Goal: Information Seeking & Learning: Learn about a topic

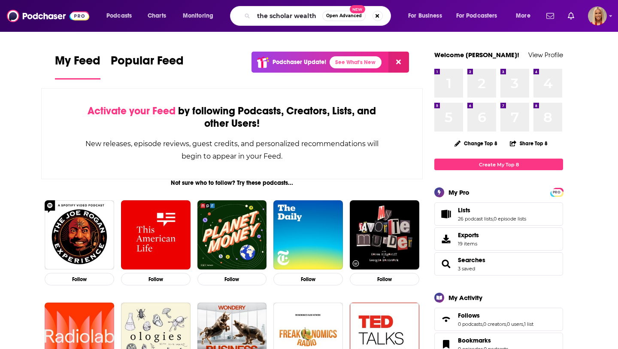
type input "the scholar wealth"
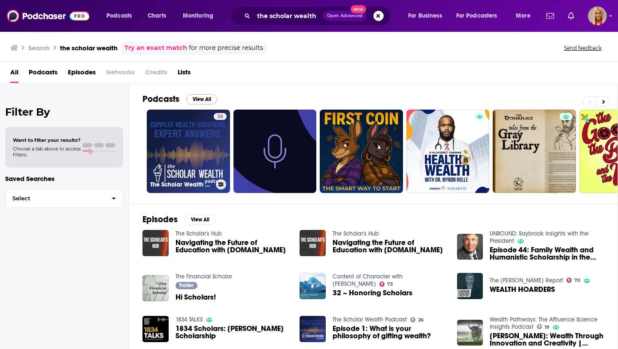
click at [198, 136] on link "26 The Scholar Wealth Podcast" at bounding box center [188, 150] width 83 height 83
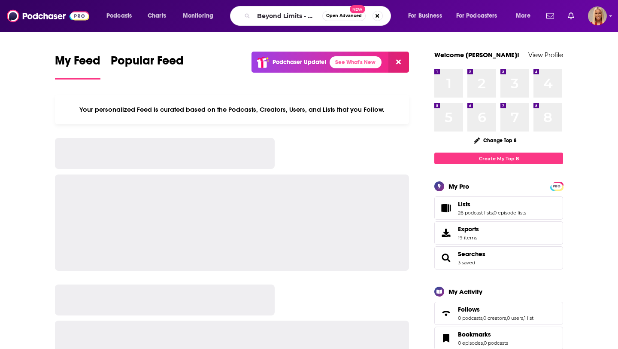
type input "Beyond Limits - Where Spirit Meets Science"
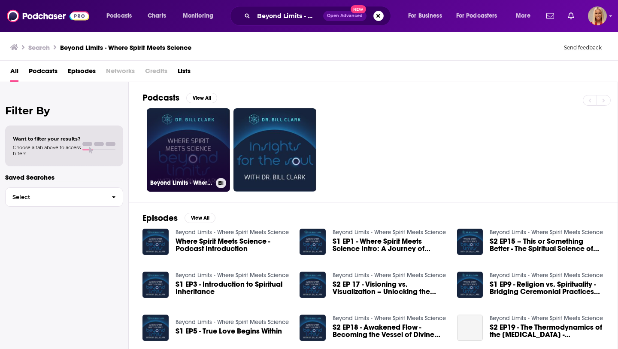
click at [209, 127] on link "Beyond Limits - Where Spirit Meets Science" at bounding box center [188, 149] width 83 height 83
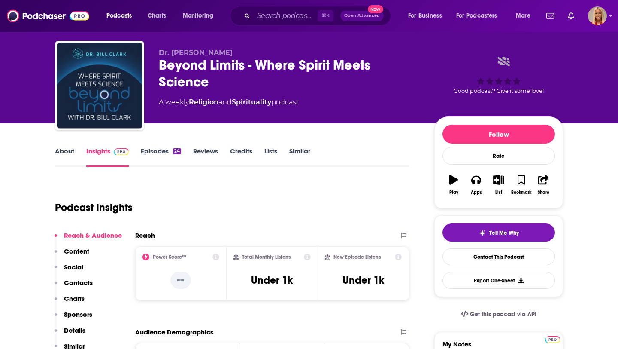
scroll to position [16, 0]
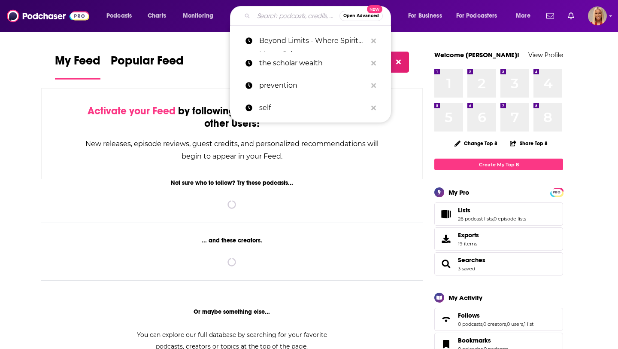
click at [256, 18] on input "Search podcasts, credits, & more..." at bounding box center [297, 16] width 86 height 14
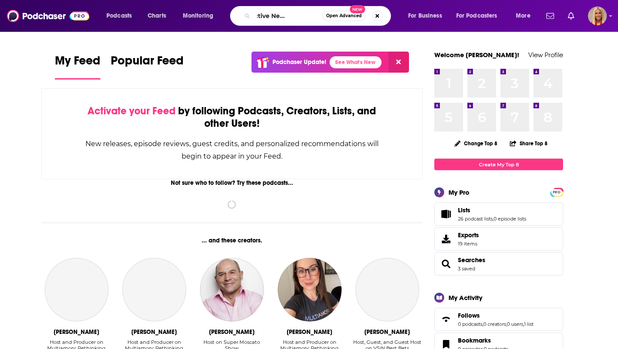
type input "The Bioactive Nexus podcast"
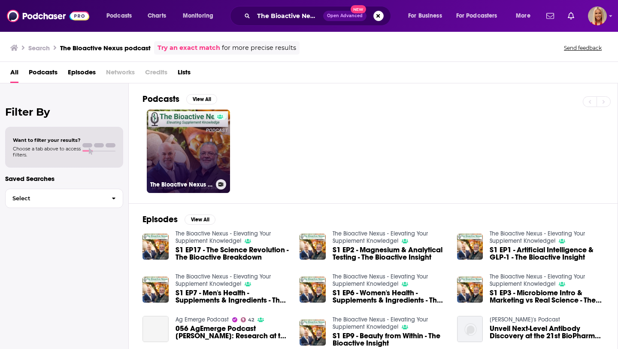
click at [211, 151] on link "The Bioactive Nexus - Elevating Your Supplement Knowledge!" at bounding box center [188, 150] width 83 height 83
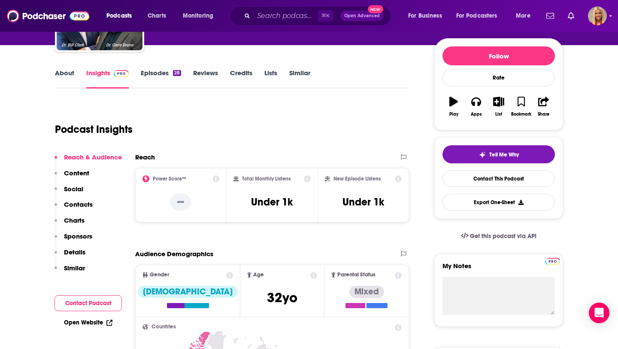
scroll to position [94, 0]
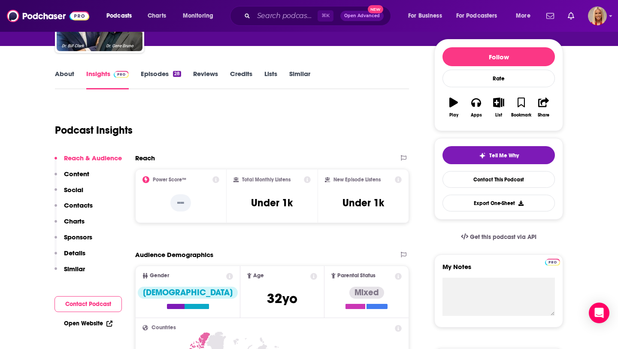
click at [270, 76] on link "Lists" at bounding box center [270, 80] width 13 height 20
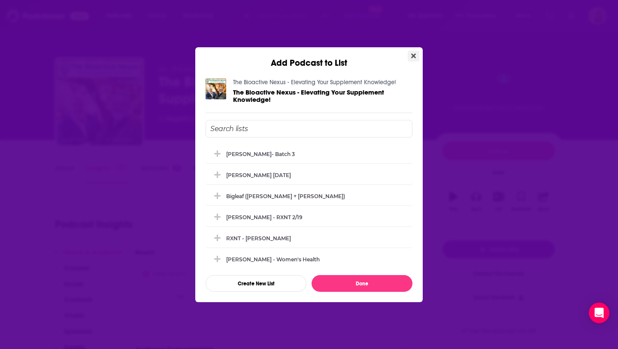
click at [411, 56] on icon "Close" at bounding box center [413, 55] width 5 height 7
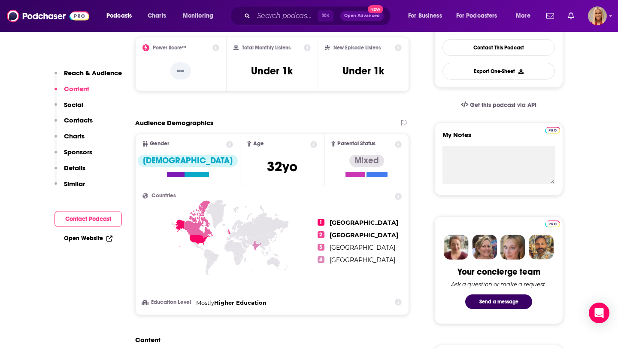
scroll to position [227, 0]
